Goal: Information Seeking & Learning: Check status

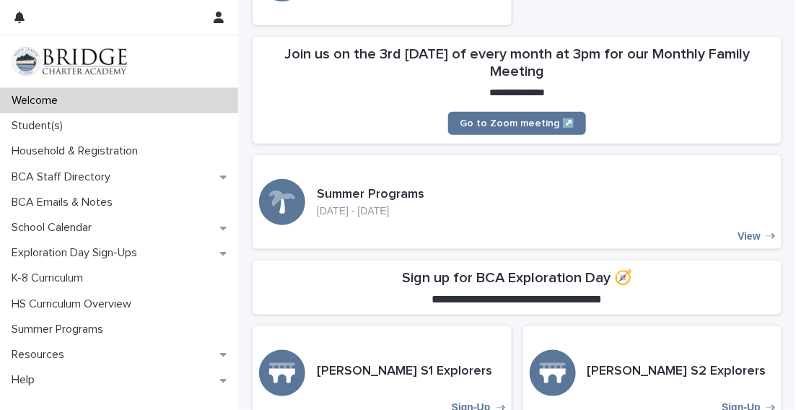
scroll to position [299, 0]
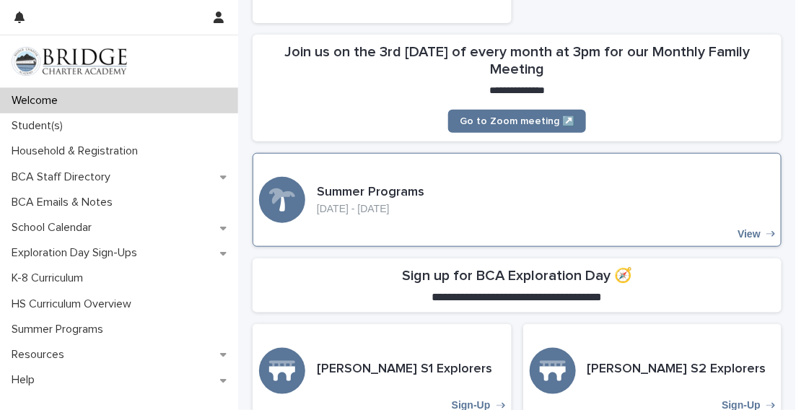
click at [742, 236] on p "View" at bounding box center [749, 234] width 23 height 12
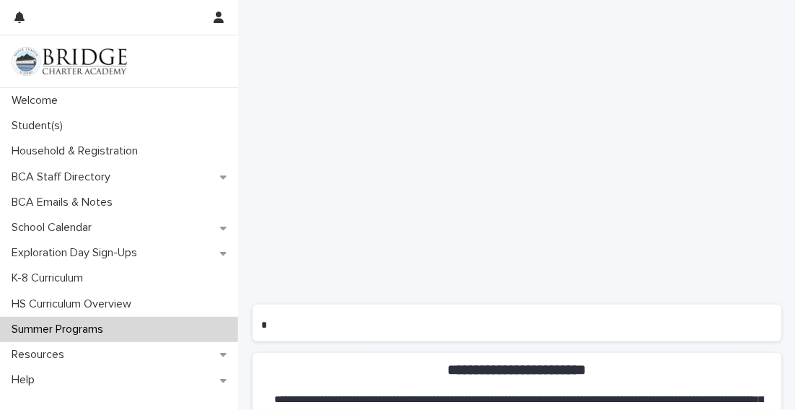
scroll to position [555, 0]
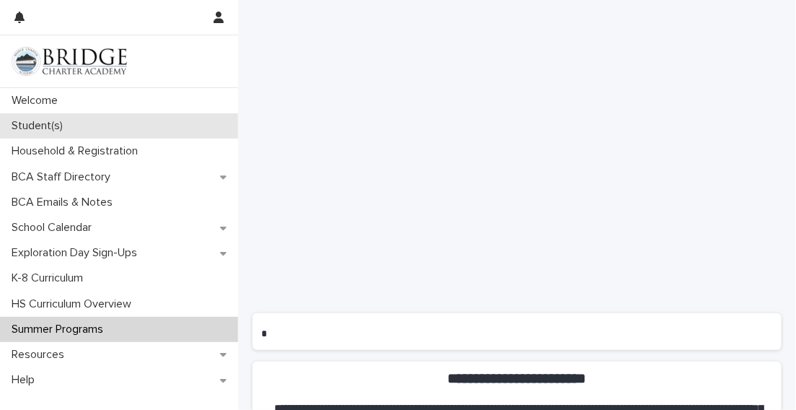
click at [46, 133] on p "Student(s)" at bounding box center [40, 126] width 69 height 14
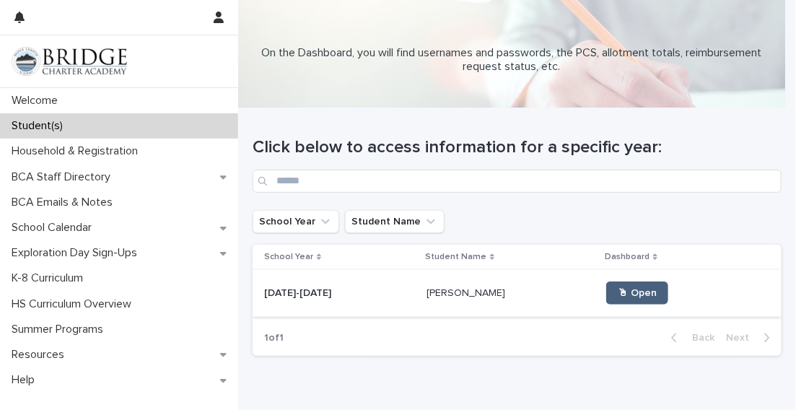
click at [618, 296] on span "🖱 Open" at bounding box center [637, 293] width 39 height 10
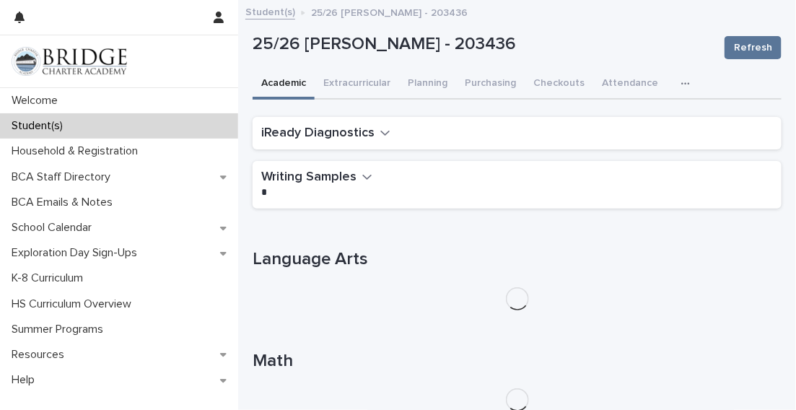
click at [682, 81] on icon "button" at bounding box center [686, 84] width 9 height 10
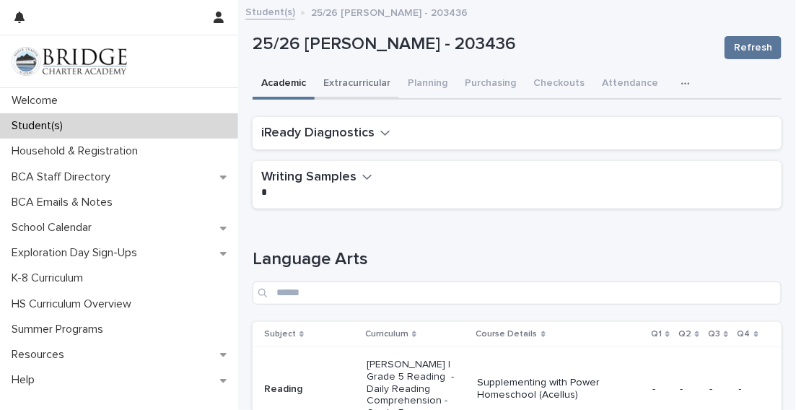
click at [362, 87] on button "Extracurricular" at bounding box center [357, 84] width 84 height 30
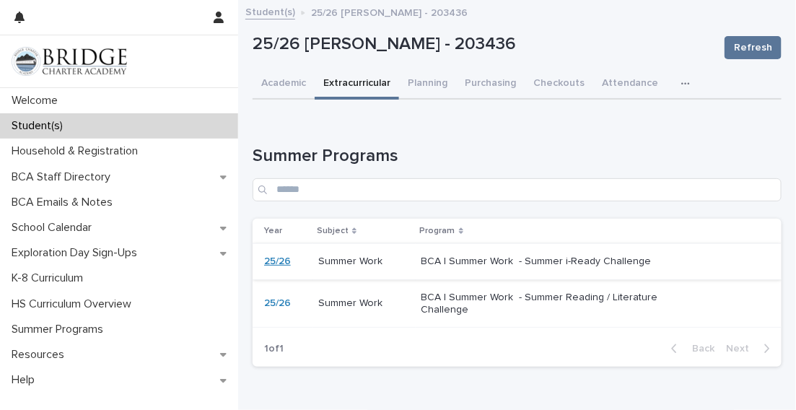
click at [276, 262] on link "25/26" at bounding box center [277, 262] width 27 height 12
click at [434, 84] on button "Planning" at bounding box center [427, 84] width 57 height 30
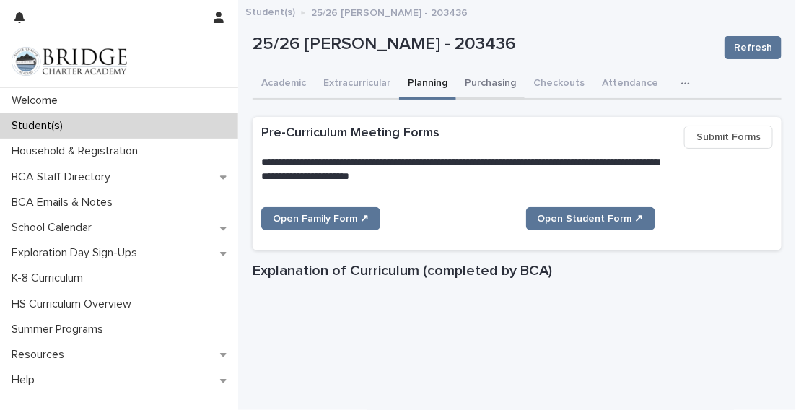
click at [495, 91] on button "Purchasing" at bounding box center [490, 84] width 69 height 30
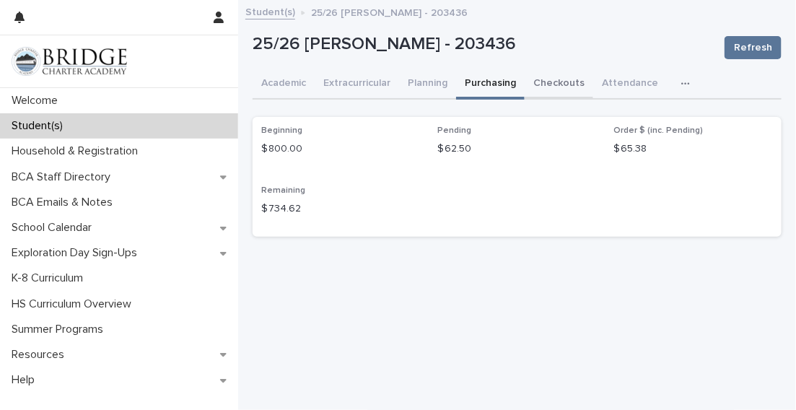
click at [562, 84] on button "Checkouts" at bounding box center [559, 84] width 69 height 30
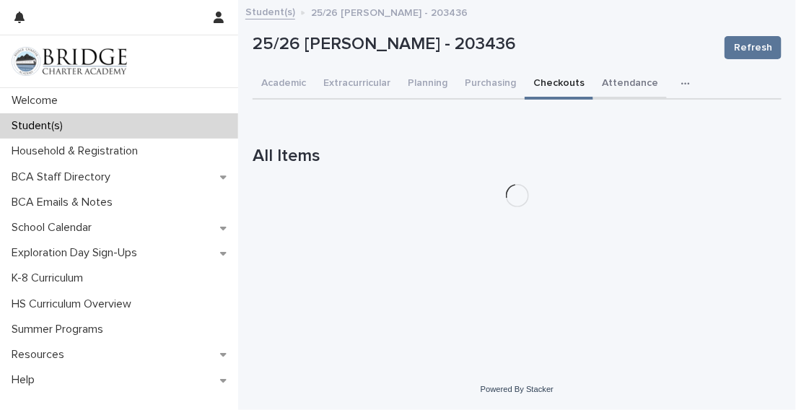
click at [633, 86] on button "Attendance" at bounding box center [631, 84] width 74 height 30
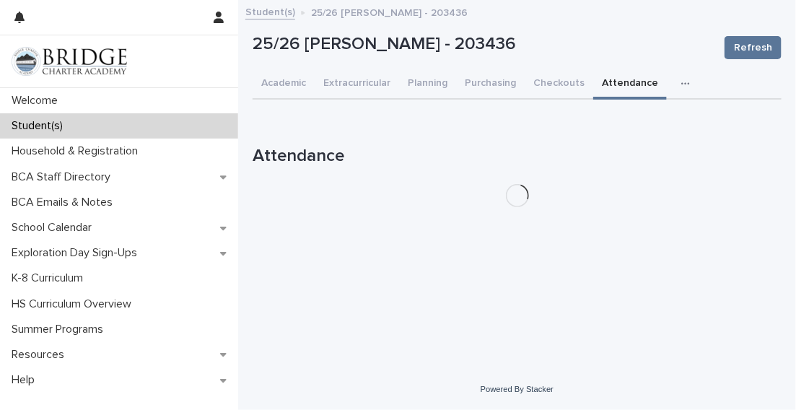
click at [682, 82] on icon "button" at bounding box center [686, 83] width 8 height 2
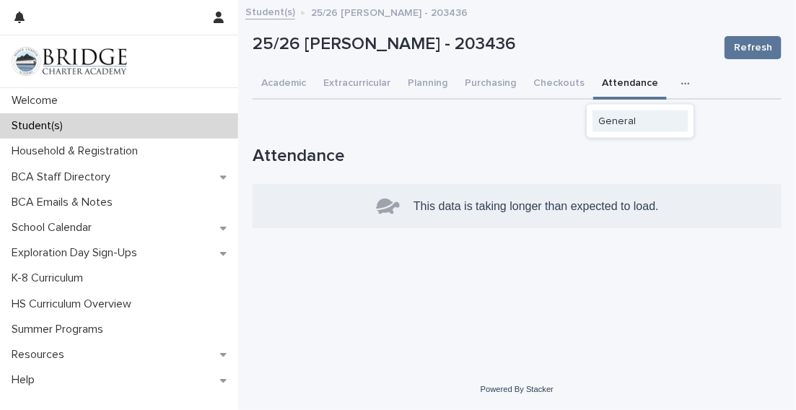
click at [617, 120] on span "General" at bounding box center [618, 121] width 38 height 10
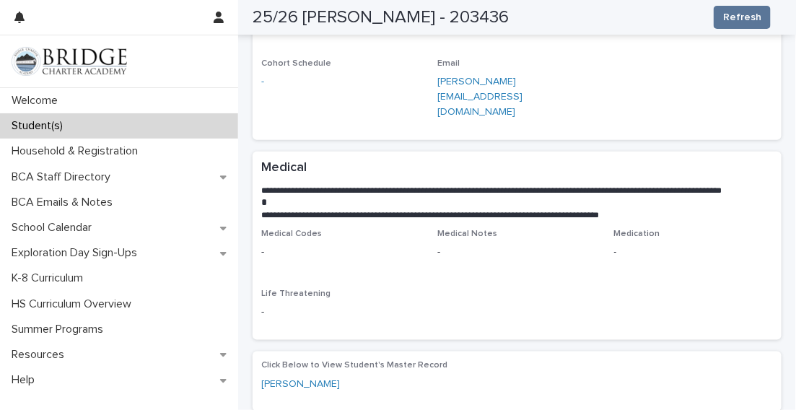
scroll to position [271, 0]
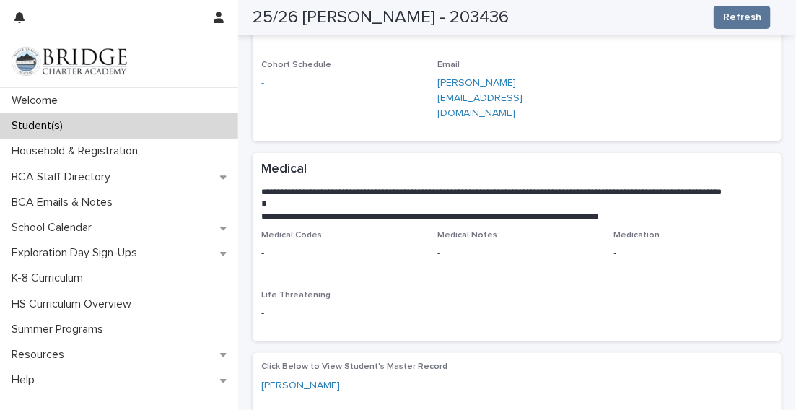
click at [56, 131] on p "Student(s)" at bounding box center [40, 126] width 69 height 14
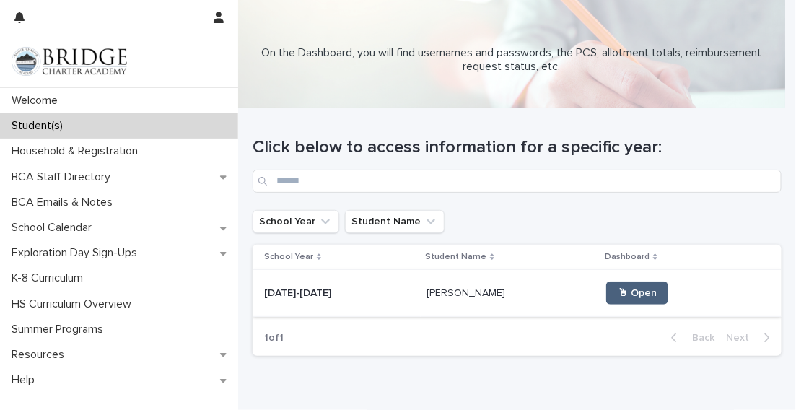
click at [618, 292] on span "🖱 Open" at bounding box center [637, 293] width 39 height 10
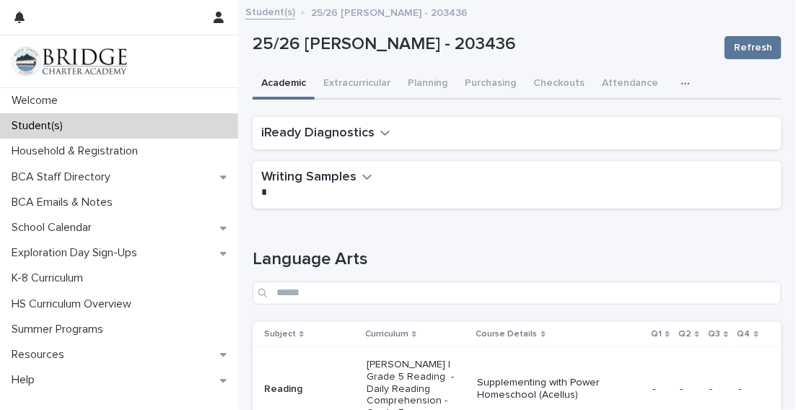
click at [381, 132] on icon "button" at bounding box center [386, 132] width 10 height 13
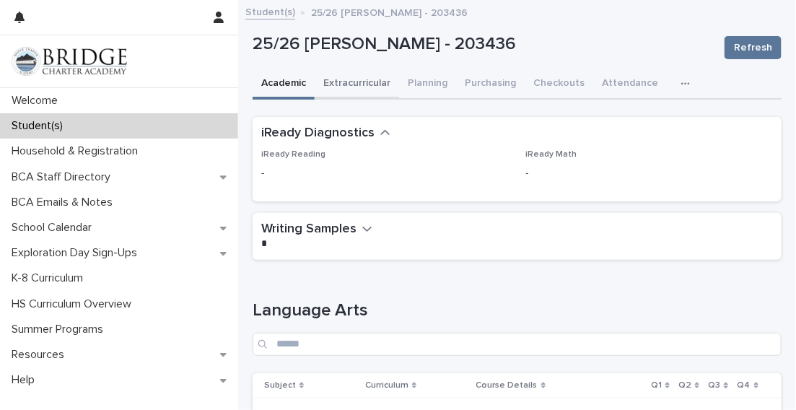
click at [360, 92] on button "Extracurricular" at bounding box center [357, 84] width 84 height 30
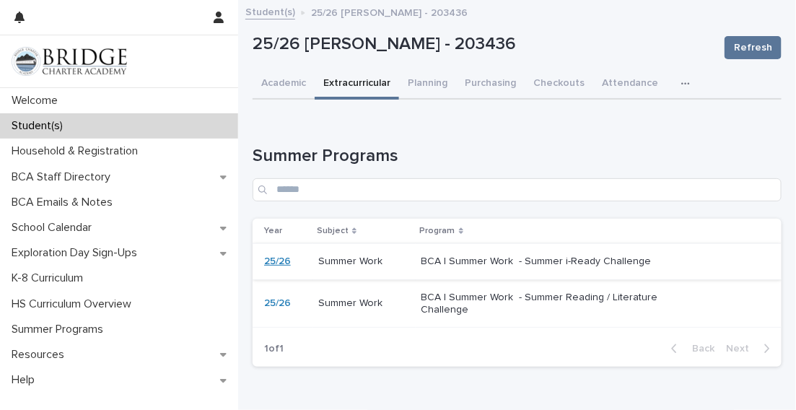
click at [276, 262] on link "25/26" at bounding box center [277, 262] width 27 height 12
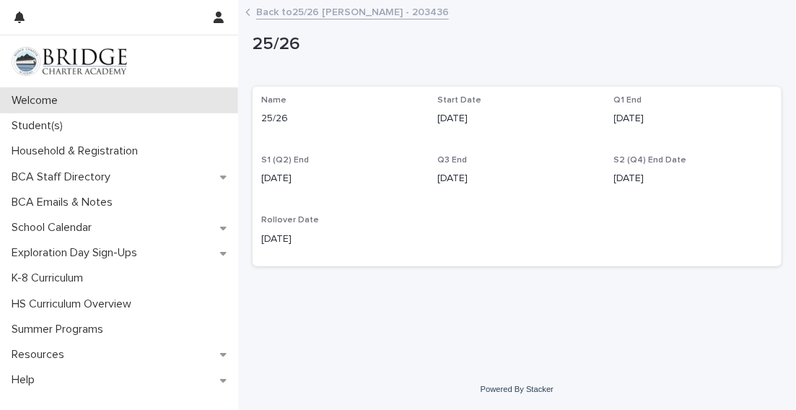
click at [48, 104] on p "Welcome" at bounding box center [38, 101] width 64 height 14
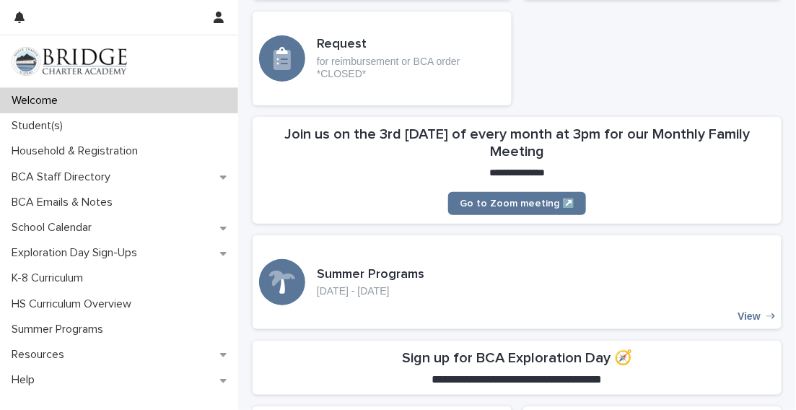
scroll to position [226, 0]
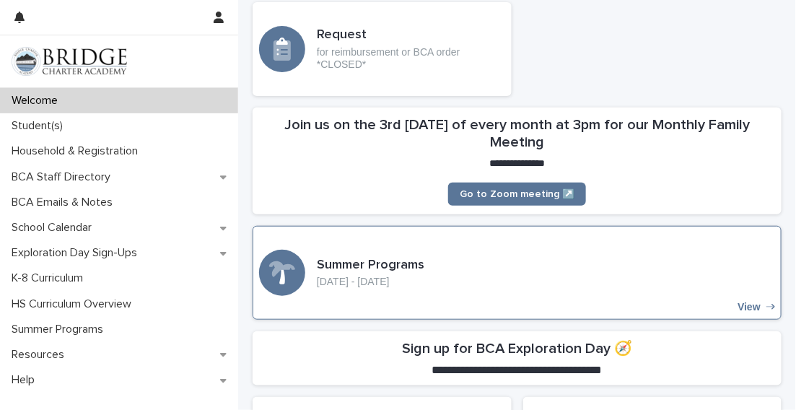
click at [377, 269] on h3 "Summer Programs" at bounding box center [371, 266] width 108 height 16
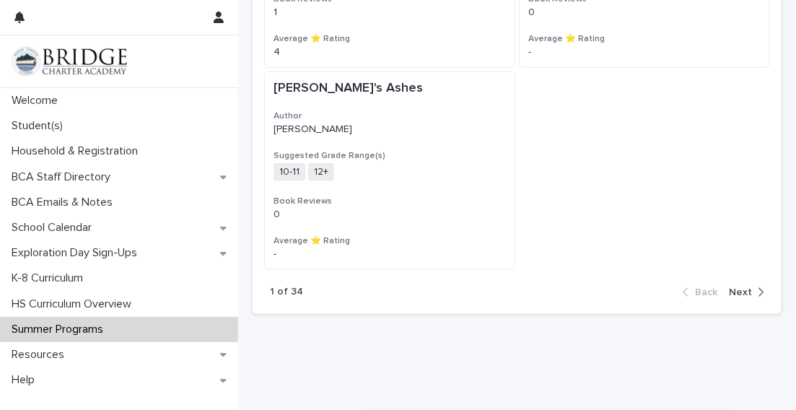
scroll to position [1915, 0]
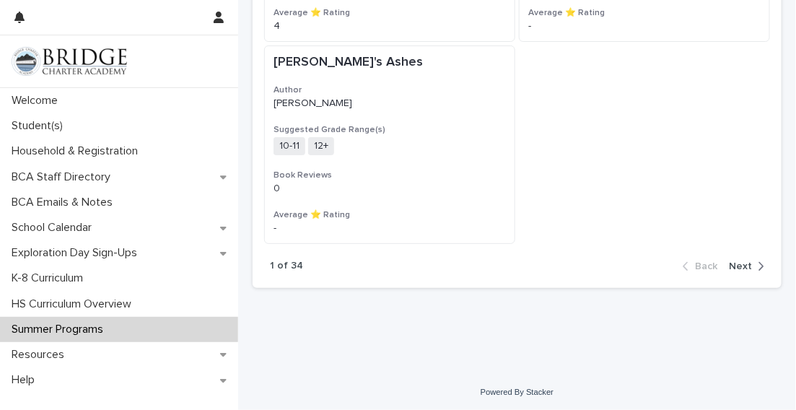
click at [752, 265] on div "button" at bounding box center [758, 266] width 12 height 13
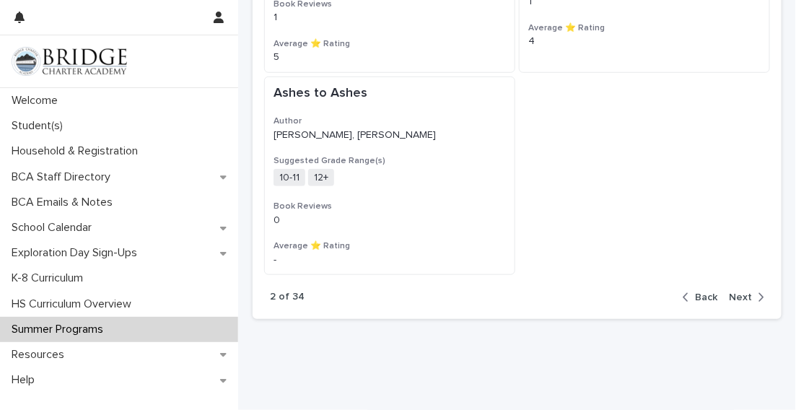
click at [729, 292] on span "Next" at bounding box center [740, 297] width 23 height 10
click at [733, 292] on span "Next" at bounding box center [740, 297] width 23 height 10
click at [730, 292] on span "Next" at bounding box center [740, 297] width 23 height 10
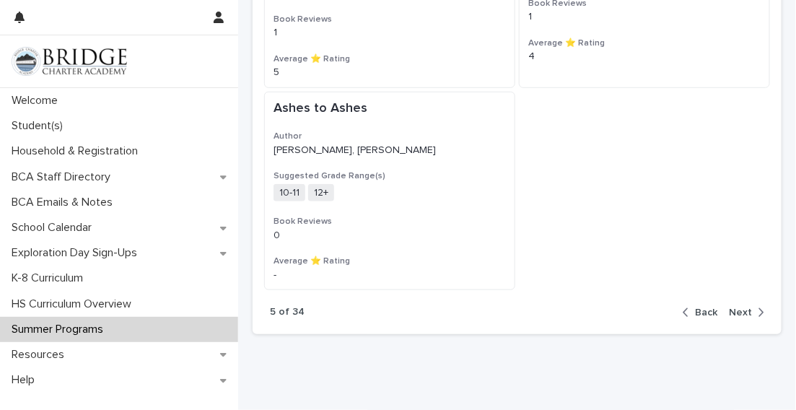
click at [733, 308] on span "Next" at bounding box center [740, 313] width 23 height 10
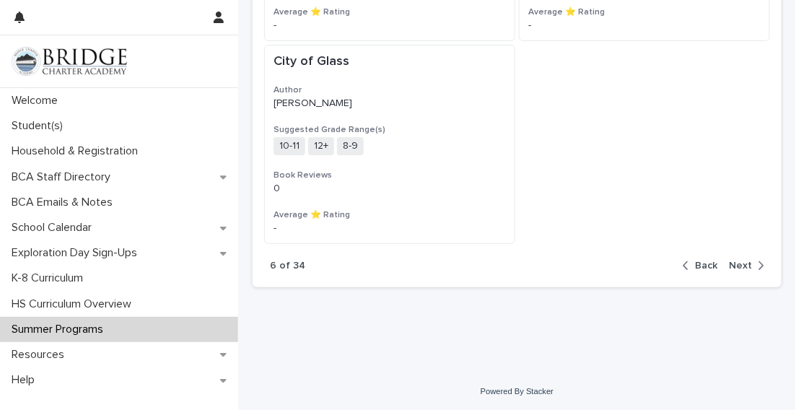
click at [732, 267] on span "Next" at bounding box center [740, 266] width 23 height 10
click at [731, 266] on span "Next" at bounding box center [740, 266] width 23 height 10
click at [738, 267] on span "Next" at bounding box center [740, 266] width 23 height 10
click at [731, 264] on span "Next" at bounding box center [740, 266] width 23 height 10
click at [731, 262] on span "Next" at bounding box center [740, 266] width 23 height 10
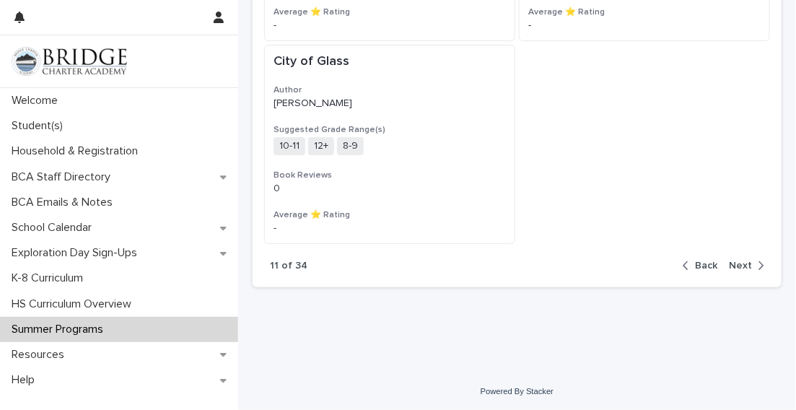
click at [732, 266] on span "Next" at bounding box center [740, 266] width 23 height 10
click at [737, 267] on span "Next" at bounding box center [740, 266] width 23 height 10
click at [752, 269] on div "button" at bounding box center [758, 265] width 12 height 13
click at [739, 269] on button "Next" at bounding box center [744, 265] width 41 height 13
click at [734, 267] on span "Next" at bounding box center [740, 266] width 23 height 10
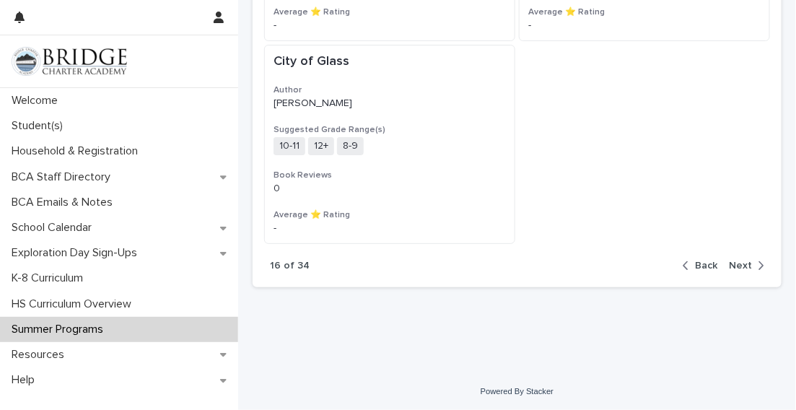
click at [738, 269] on button "Next" at bounding box center [744, 265] width 41 height 13
click at [737, 267] on span "Next" at bounding box center [740, 266] width 23 height 10
click at [732, 267] on span "Next" at bounding box center [740, 266] width 23 height 10
click at [730, 269] on button "Next" at bounding box center [744, 265] width 41 height 13
click at [733, 268] on span "Next" at bounding box center [740, 266] width 23 height 10
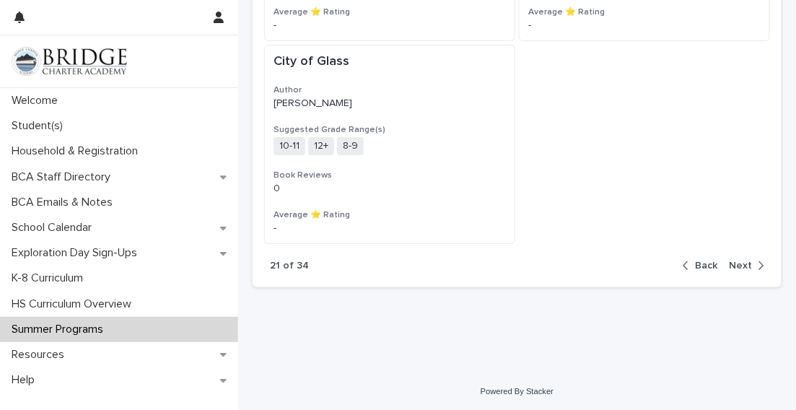
click at [732, 269] on button "Next" at bounding box center [744, 265] width 41 height 13
click at [733, 269] on button "Next" at bounding box center [744, 265] width 41 height 13
click at [732, 269] on button "Next" at bounding box center [744, 265] width 41 height 13
click at [736, 268] on span "Next" at bounding box center [740, 266] width 23 height 10
click at [733, 269] on button "Next" at bounding box center [744, 265] width 41 height 13
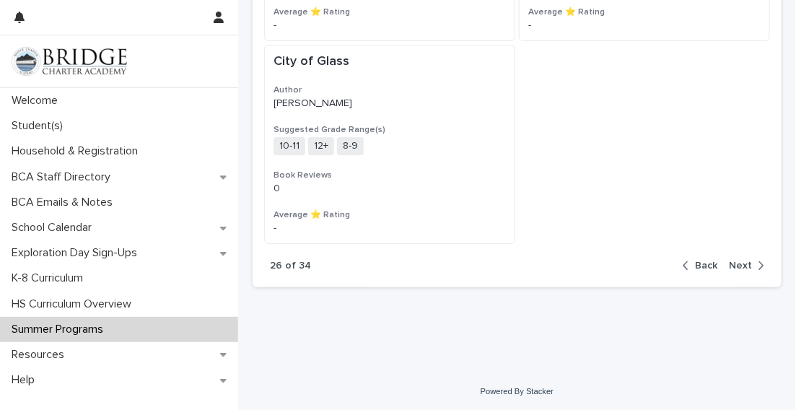
click at [733, 269] on button "Next" at bounding box center [744, 265] width 41 height 13
click at [736, 277] on div "27 of 34 Back Next" at bounding box center [517, 266] width 529 height 44
click at [733, 269] on button "Next" at bounding box center [744, 265] width 41 height 13
click at [734, 268] on span "Next" at bounding box center [740, 266] width 23 height 10
click at [736, 266] on span "Next" at bounding box center [740, 266] width 23 height 10
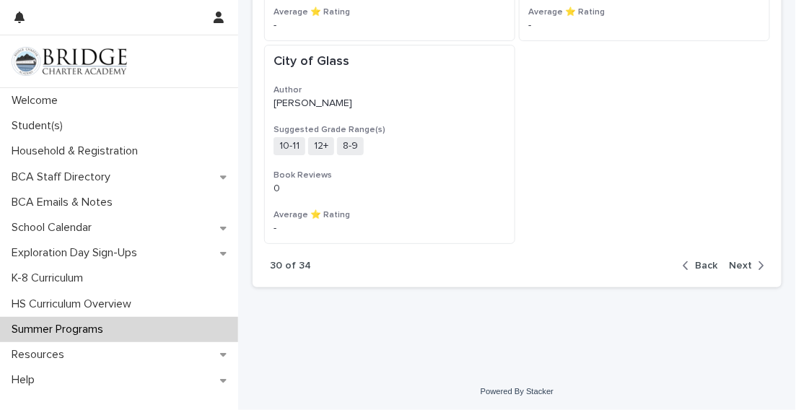
click at [737, 266] on span "Next" at bounding box center [740, 266] width 23 height 10
click at [735, 269] on button "Next" at bounding box center [744, 265] width 41 height 13
click at [731, 264] on span "Next" at bounding box center [740, 266] width 23 height 10
click at [731, 267] on span "Next" at bounding box center [740, 266] width 23 height 10
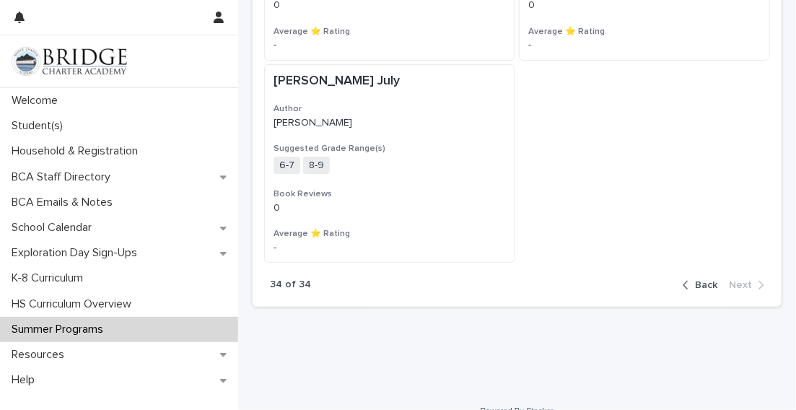
scroll to position [1485, 0]
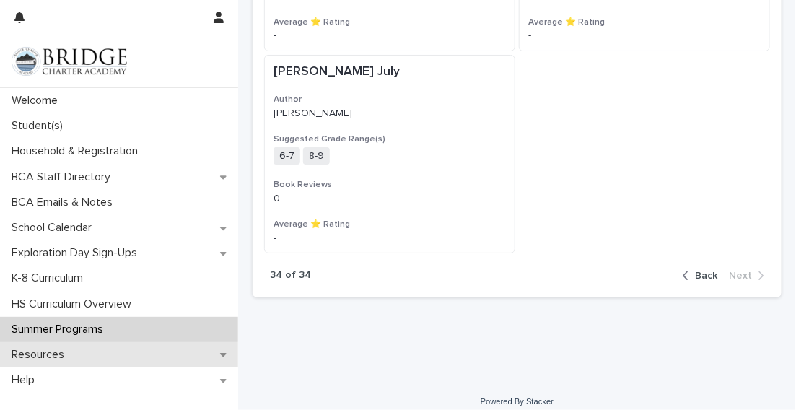
click at [64, 356] on p "Resources" at bounding box center [41, 355] width 70 height 14
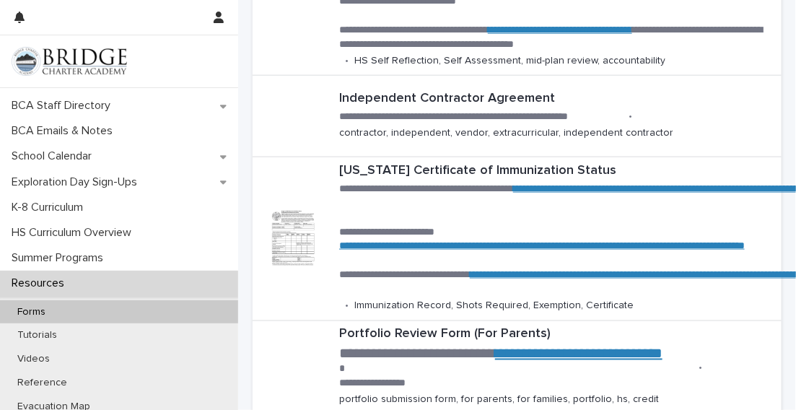
scroll to position [69, 0]
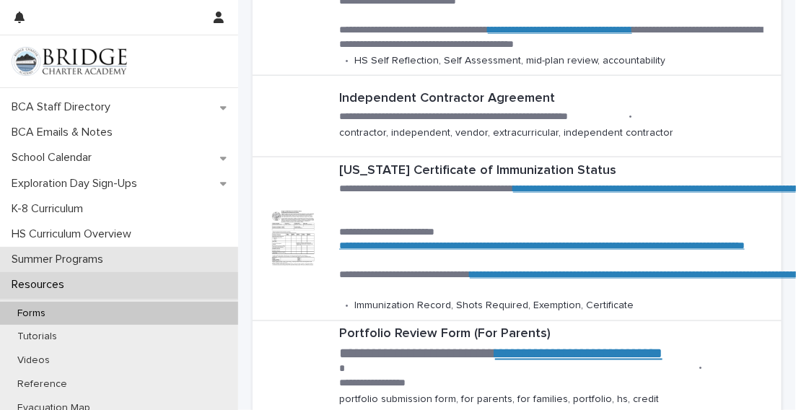
click at [98, 267] on div "Summer Programs" at bounding box center [119, 259] width 238 height 25
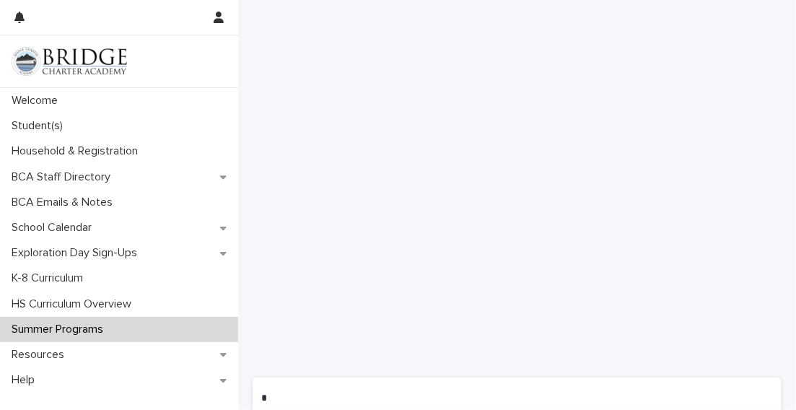
scroll to position [1105, 0]
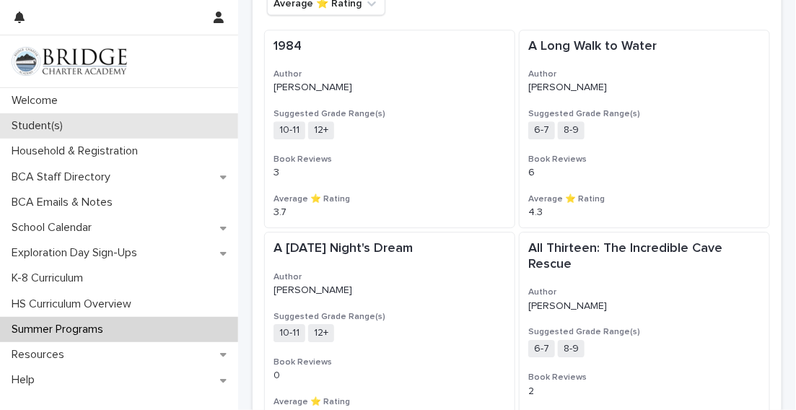
click at [43, 133] on p "Student(s)" at bounding box center [40, 126] width 69 height 14
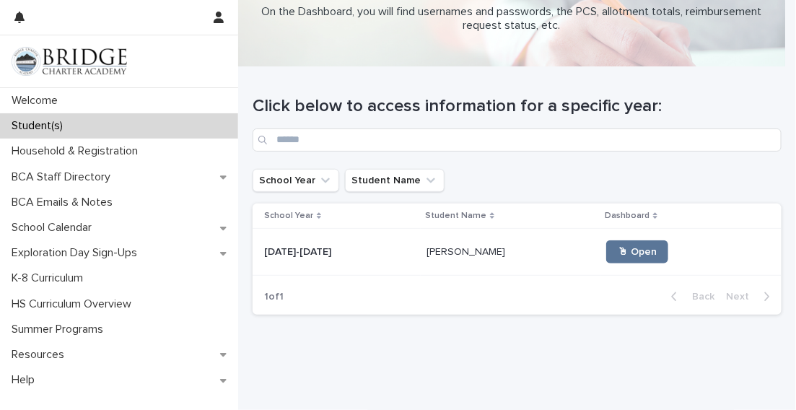
scroll to position [70, 0]
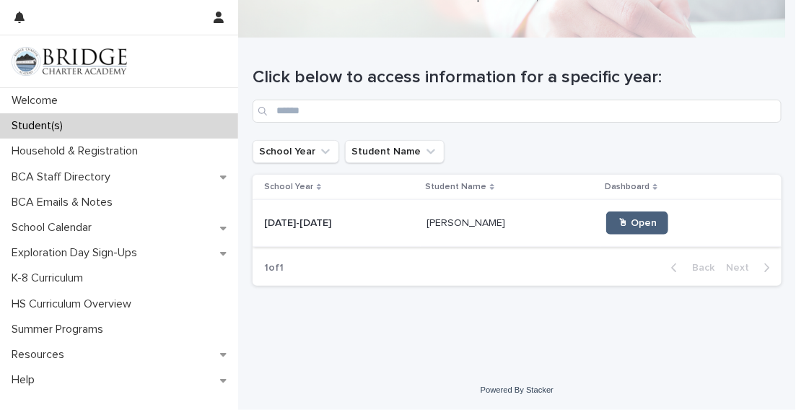
click at [618, 222] on span "🖱 Open" at bounding box center [637, 223] width 39 height 10
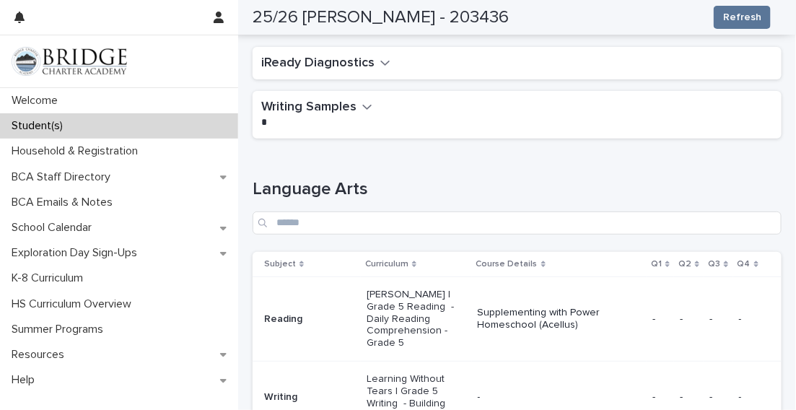
scroll to position [612, 0]
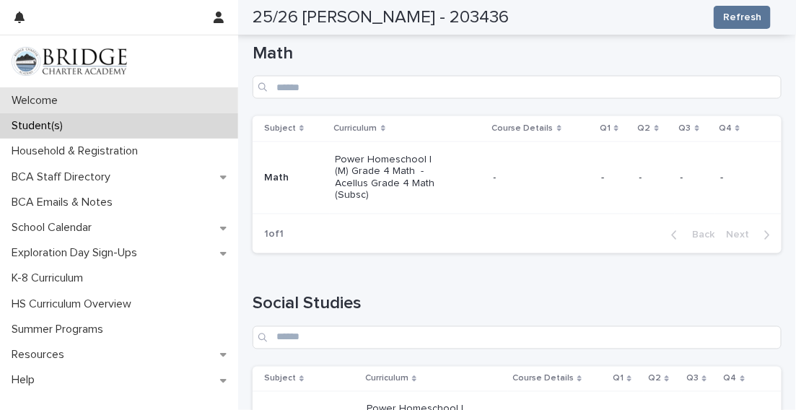
click at [39, 106] on p "Welcome" at bounding box center [38, 101] width 64 height 14
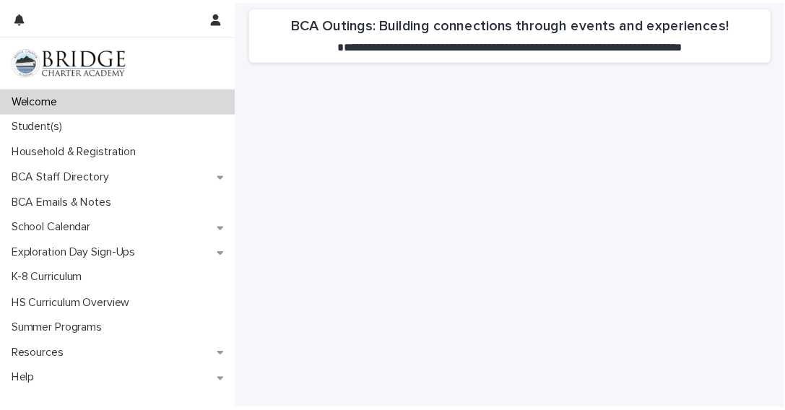
scroll to position [1257, 0]
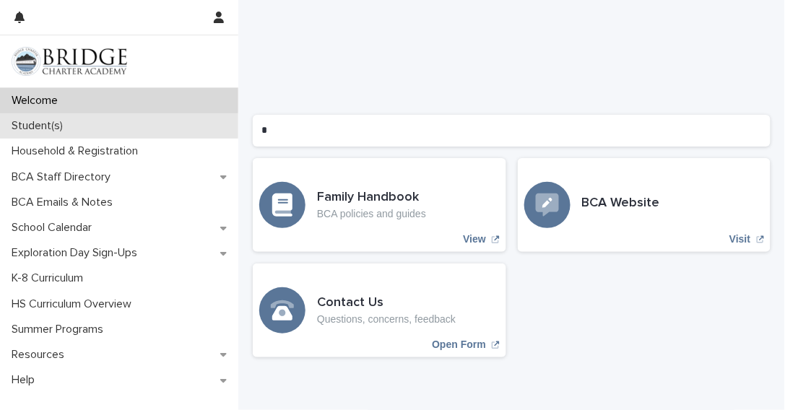
click at [41, 129] on p "Student(s)" at bounding box center [40, 126] width 69 height 14
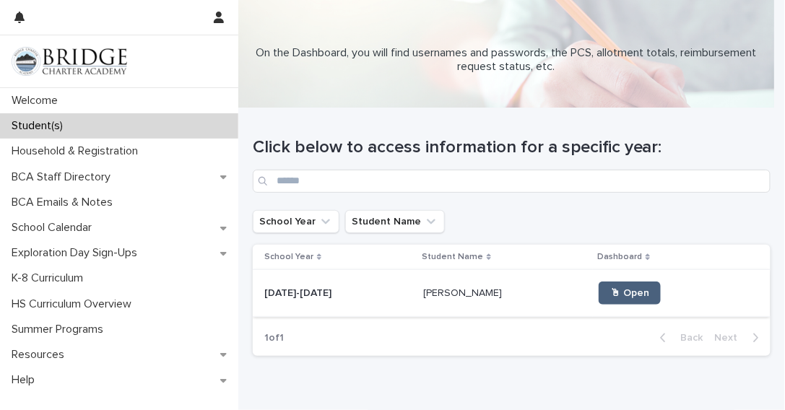
click at [610, 296] on span "🖱 Open" at bounding box center [629, 293] width 39 height 10
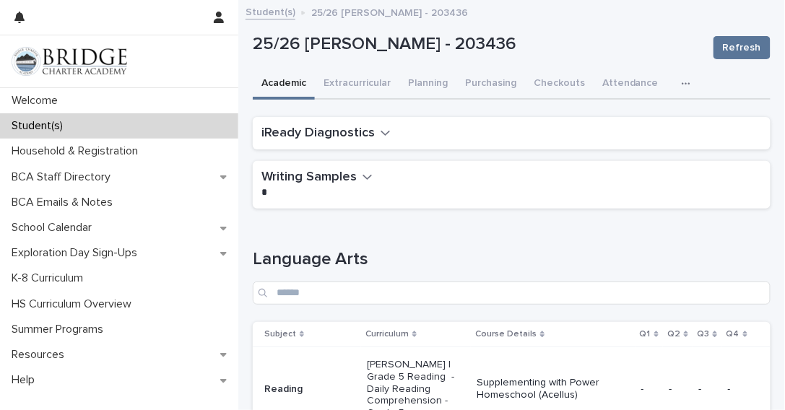
click at [374, 134] on button "iReady Diagnostics" at bounding box center [325, 134] width 129 height 16
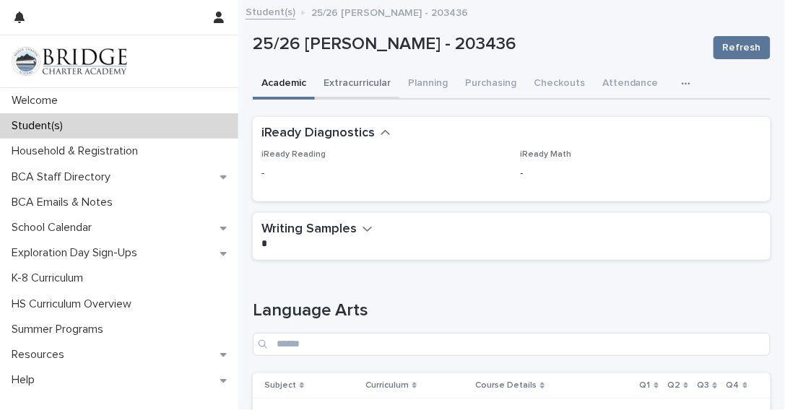
click at [362, 90] on button "Extracurricular" at bounding box center [357, 84] width 84 height 30
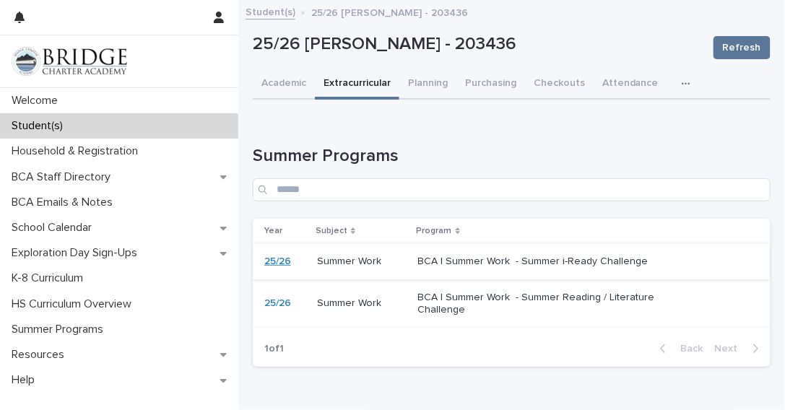
click at [276, 264] on link "25/26" at bounding box center [277, 262] width 27 height 12
click at [430, 85] on button "Planning" at bounding box center [427, 84] width 57 height 30
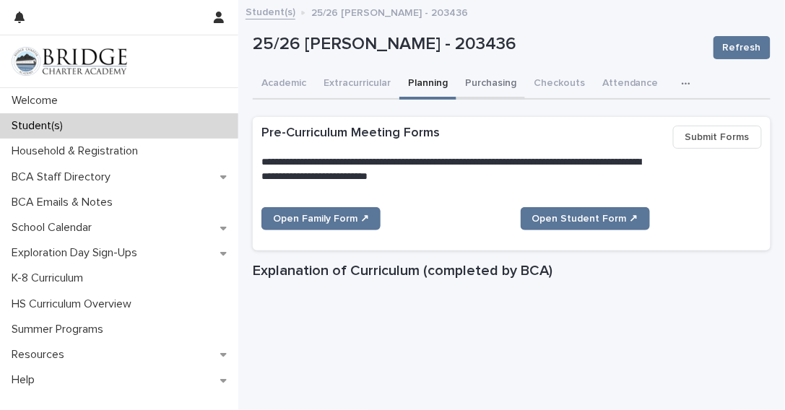
click at [498, 90] on button "Purchasing" at bounding box center [490, 84] width 69 height 30
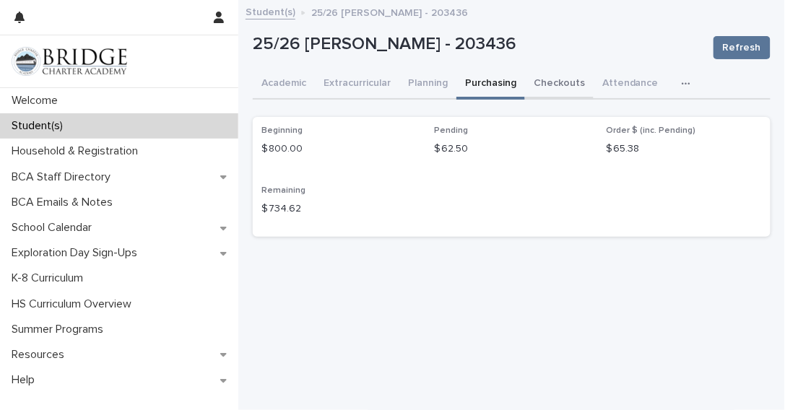
click at [557, 90] on button "Checkouts" at bounding box center [559, 84] width 69 height 30
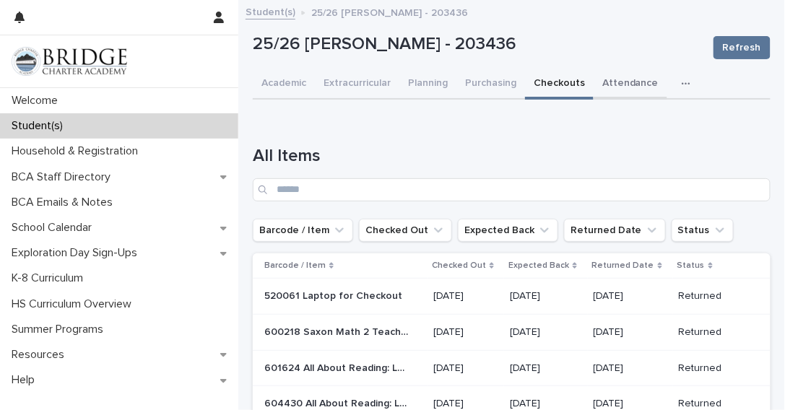
click at [625, 84] on button "Attendance" at bounding box center [631, 84] width 74 height 30
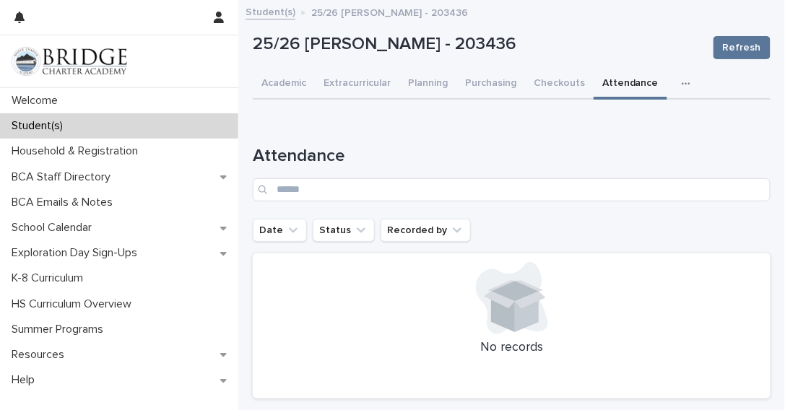
click at [673, 88] on button "button" at bounding box center [689, 83] width 32 height 29
click at [617, 123] on span "General" at bounding box center [628, 121] width 38 height 10
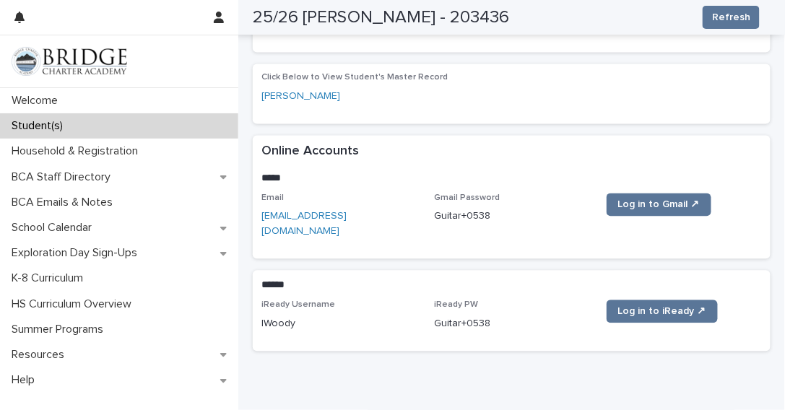
scroll to position [573, 0]
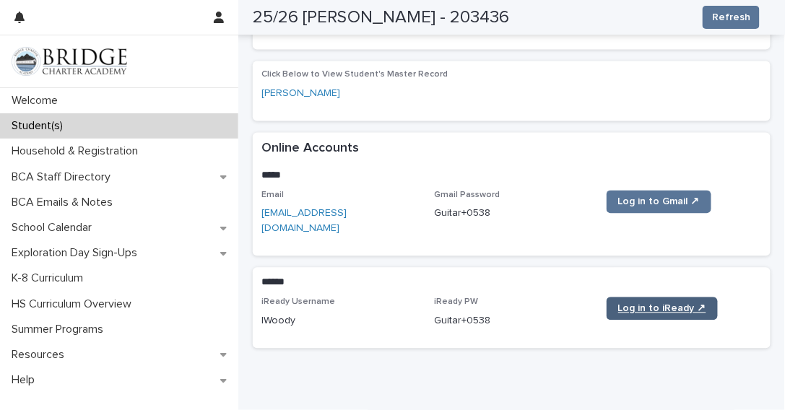
click at [644, 298] on link "Log in to iReady ↗" at bounding box center [662, 309] width 111 height 23
